Goal: Information Seeking & Learning: Learn about a topic

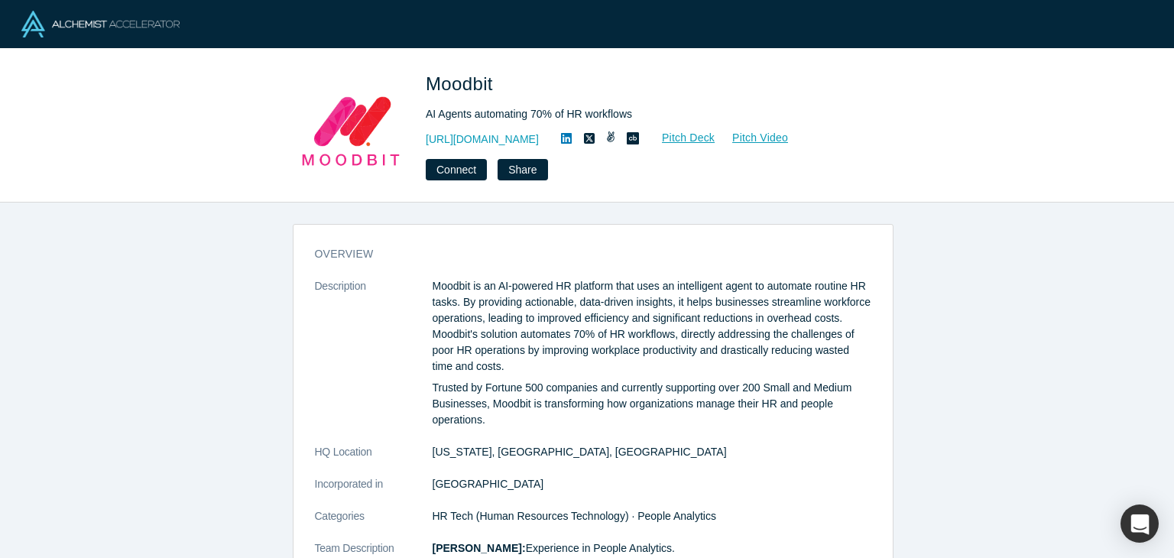
click at [563, 137] on icon at bounding box center [566, 138] width 11 height 11
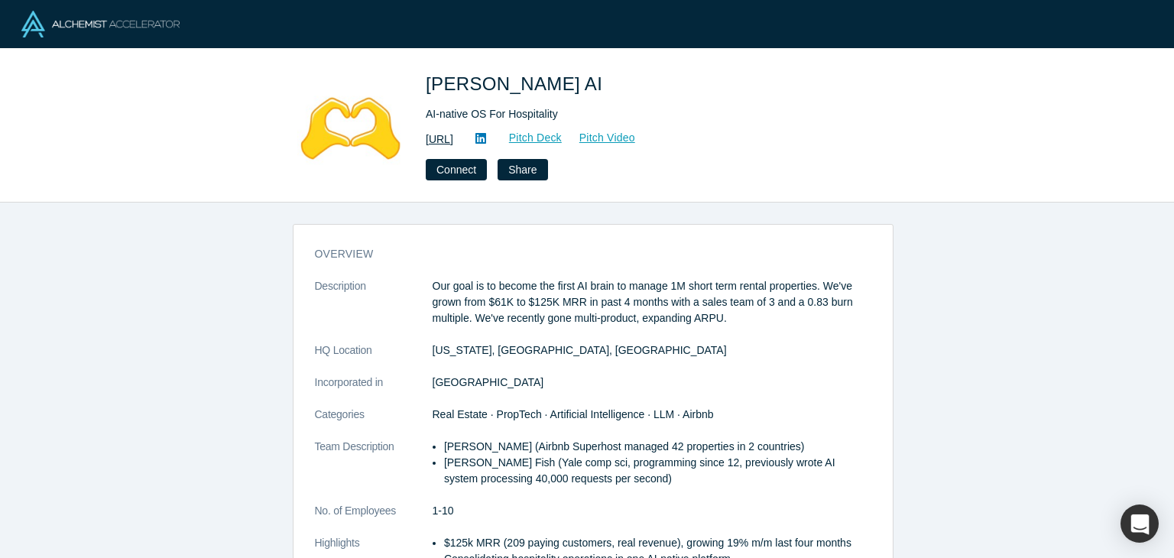
click at [453, 136] on link "http://getbesty.ai" at bounding box center [440, 139] width 28 height 16
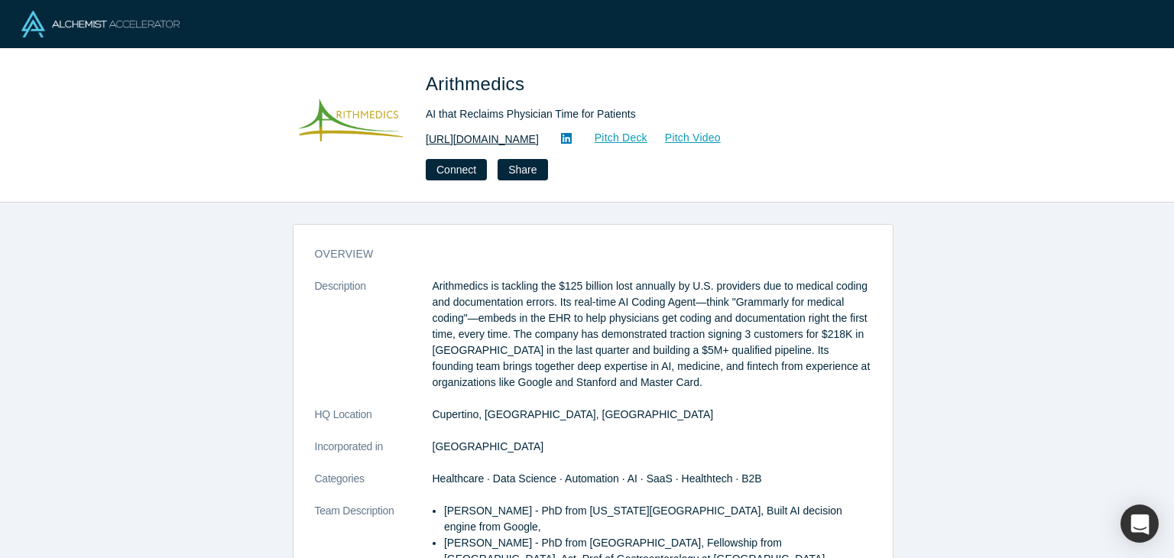
click at [488, 141] on link "[URL][DOMAIN_NAME]" at bounding box center [482, 139] width 113 height 16
click at [567, 144] on icon at bounding box center [566, 138] width 11 height 11
